Goal: Obtain resource: Obtain resource

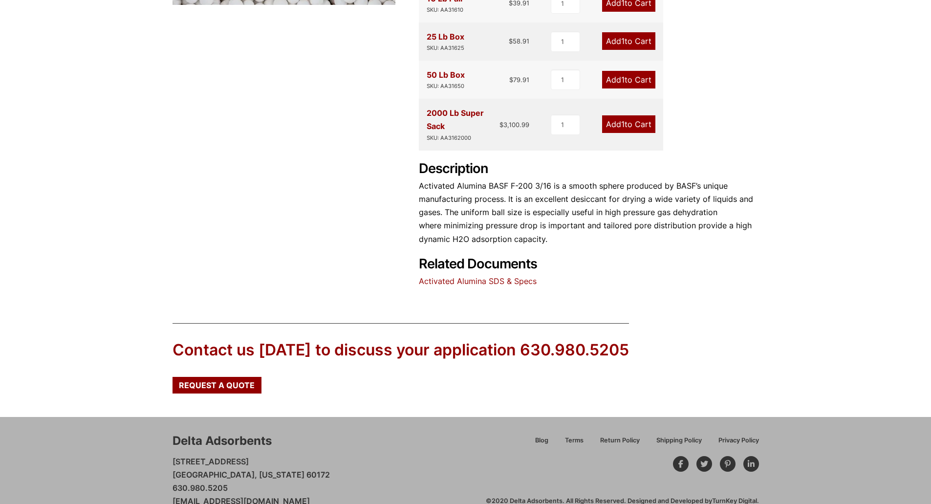
scroll to position [382, 0]
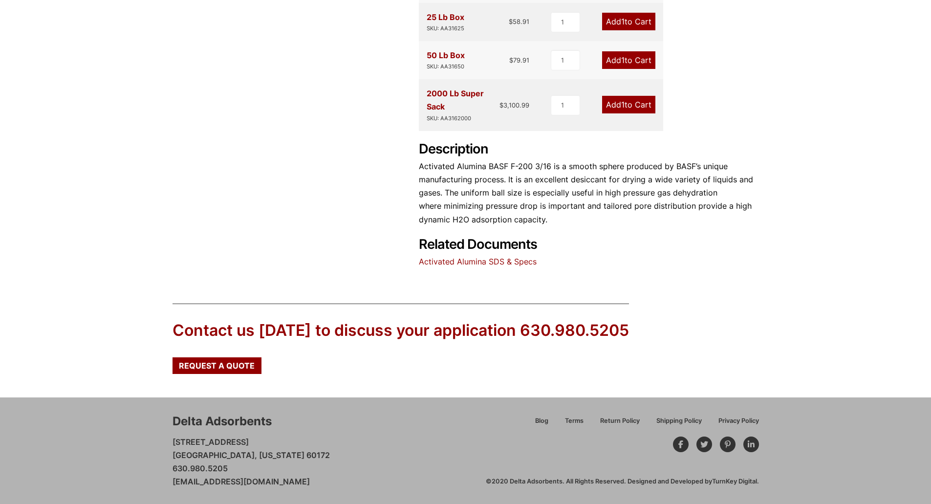
click at [478, 263] on link "Activated Alumina SDS & Specs" at bounding box center [478, 261] width 118 height 10
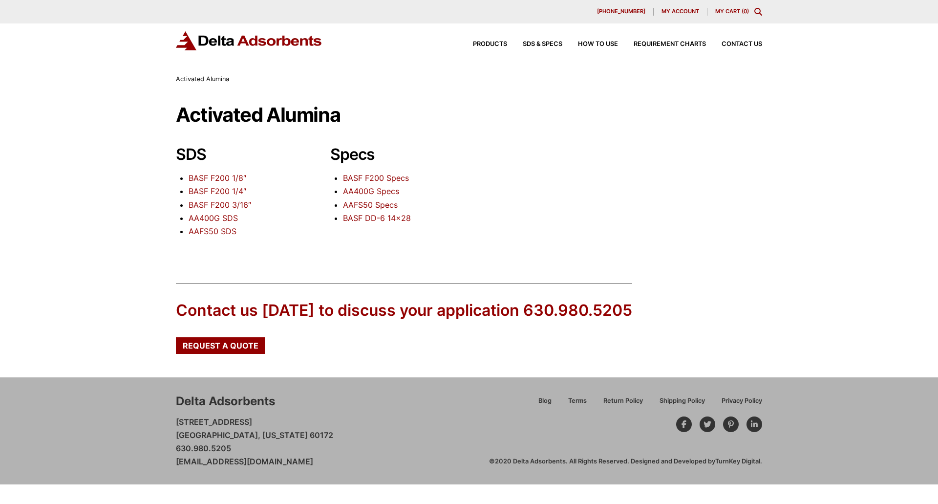
click at [212, 205] on link "BASF F200 3/16″" at bounding box center [220, 205] width 63 height 10
click at [355, 178] on link "BASF F200 Specs" at bounding box center [376, 178] width 66 height 10
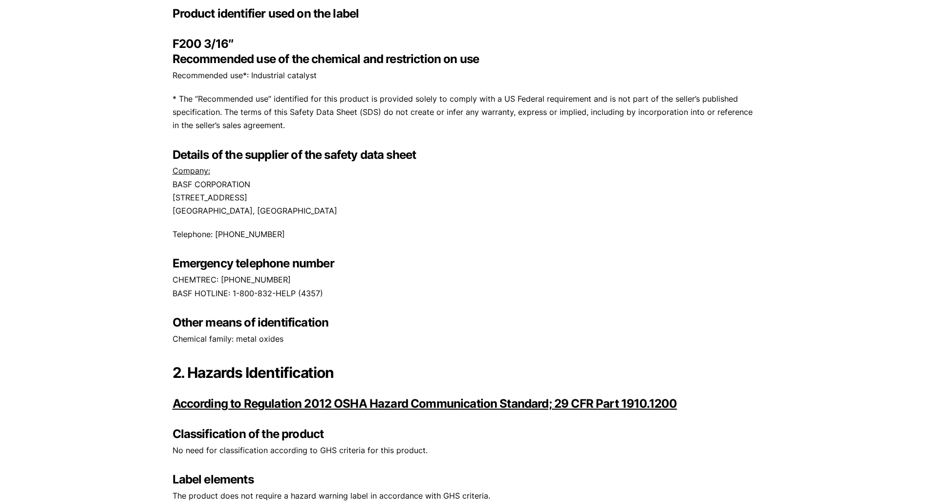
scroll to position [244, 0]
